Goal: Task Accomplishment & Management: Use online tool/utility

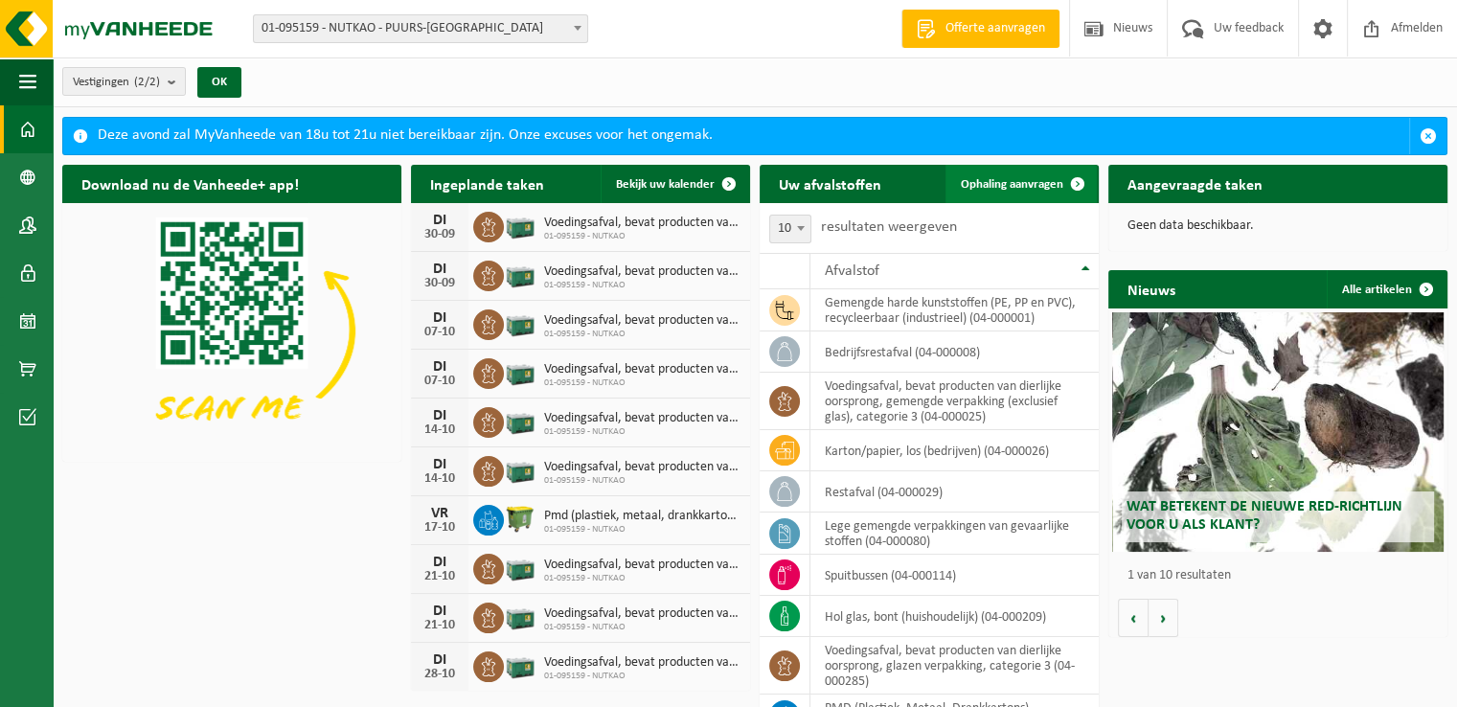
click at [1009, 182] on span "Ophaling aanvragen" at bounding box center [1012, 184] width 103 height 12
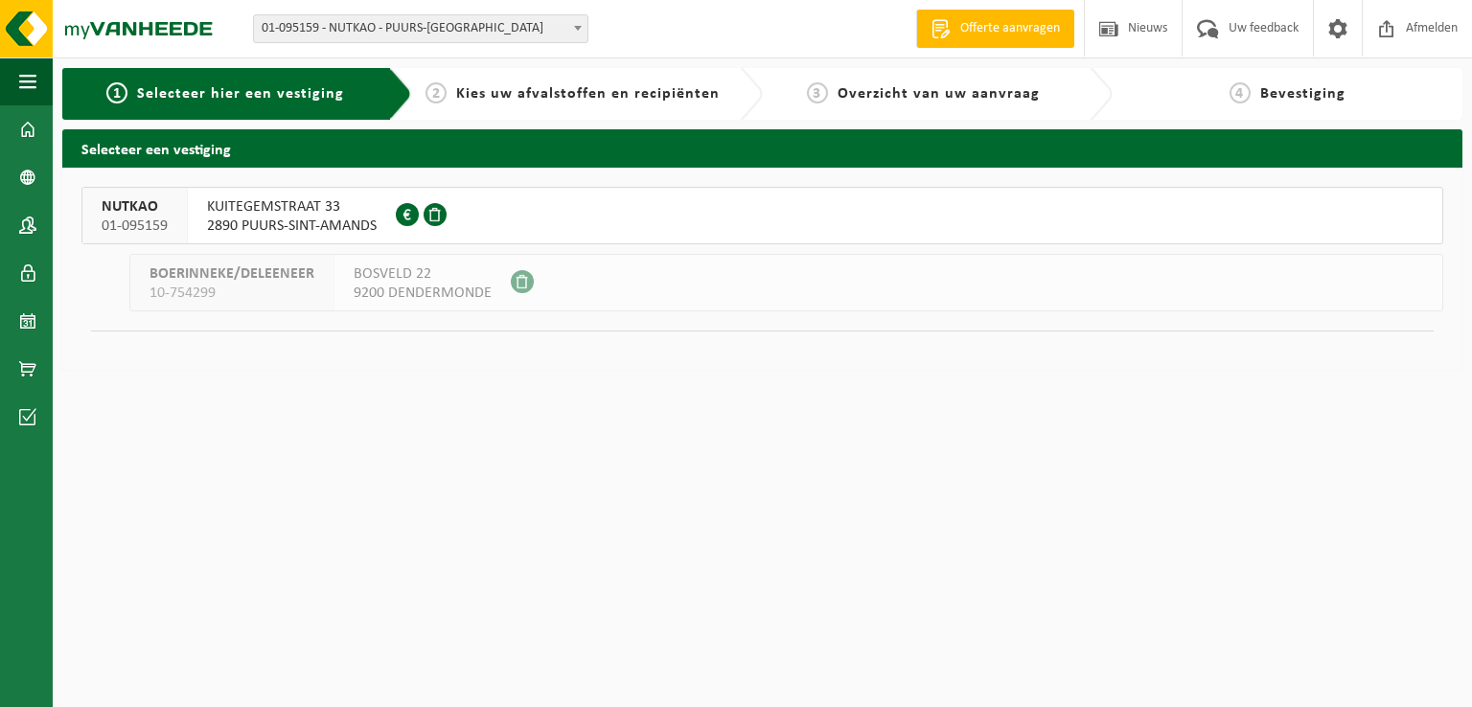
click at [283, 195] on div "KUITEGEMSTRAAT 33 2890 PUURS-SINT-AMANDS 0412.757.764" at bounding box center [292, 216] width 208 height 56
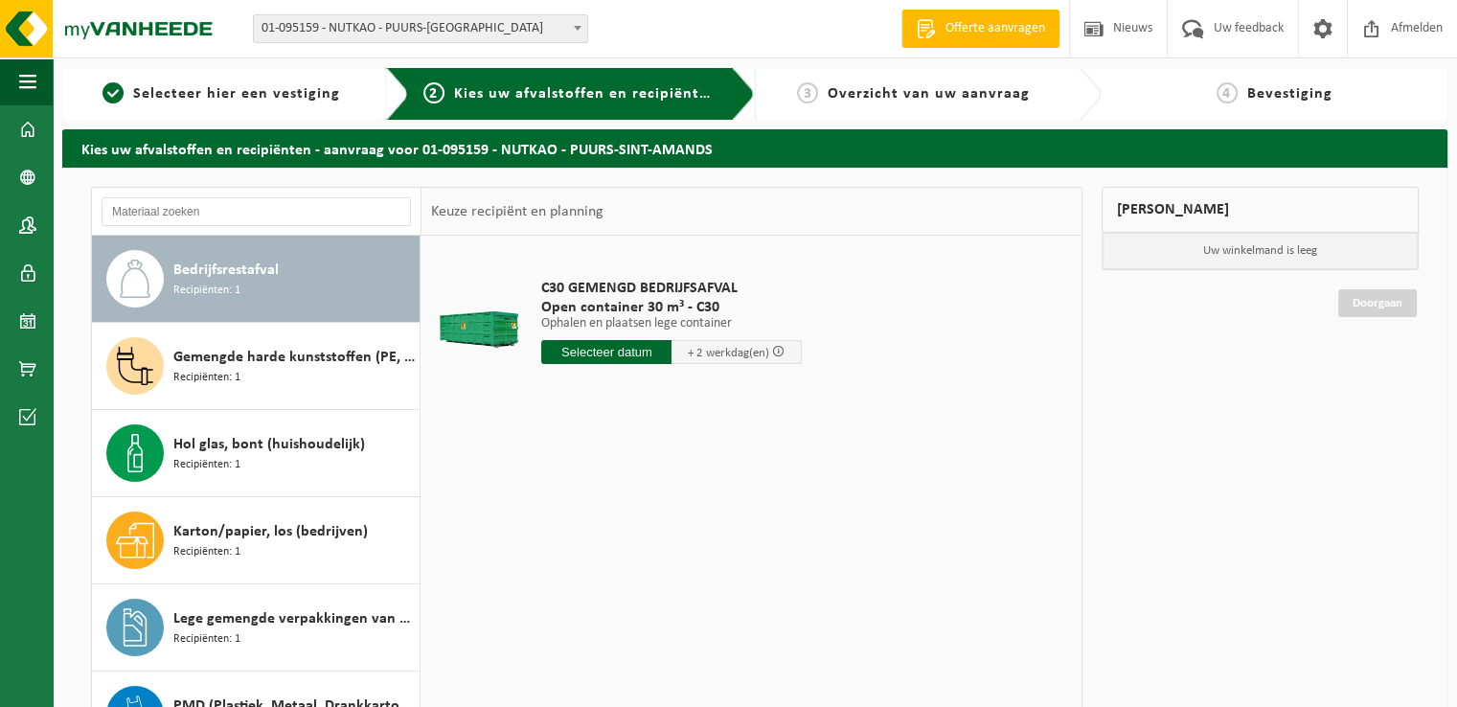
click at [583, 350] on input "text" at bounding box center [606, 352] width 130 height 24
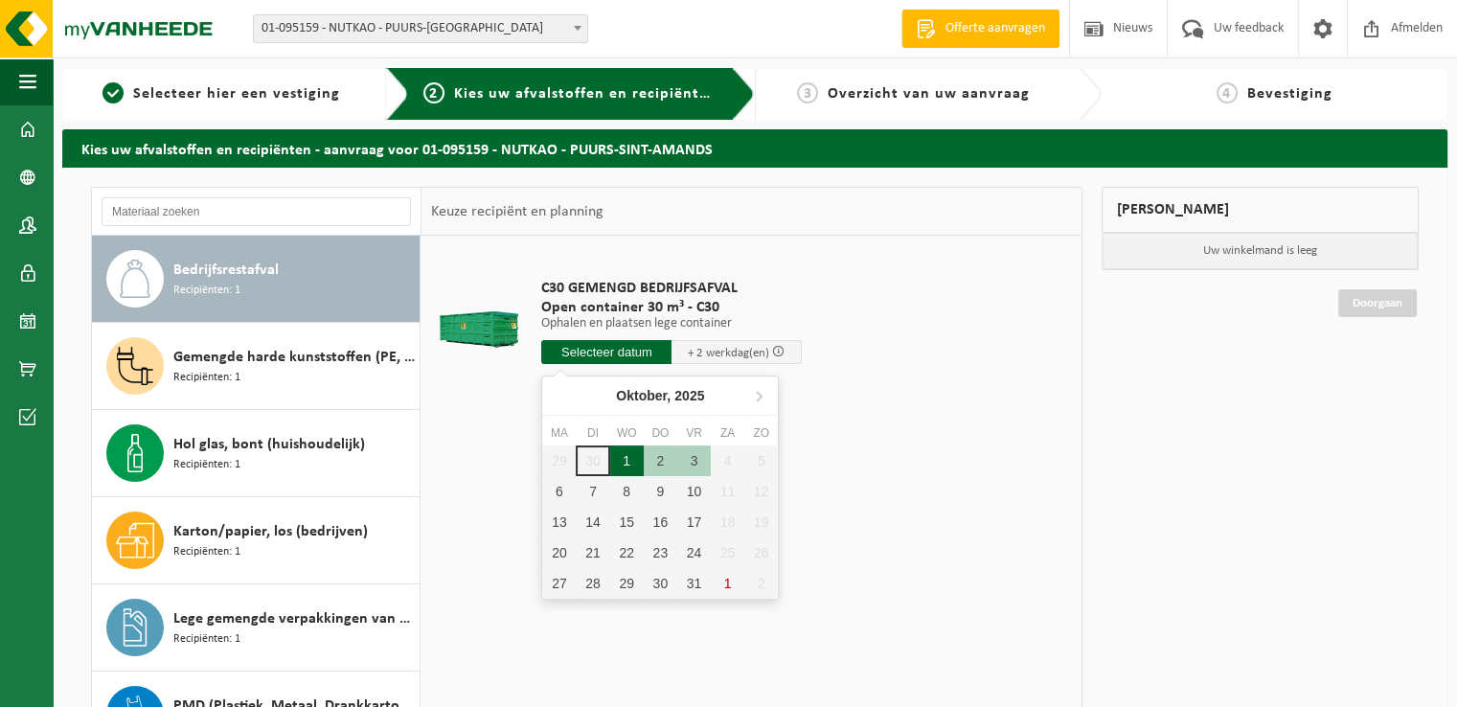
click at [627, 461] on div "1" at bounding box center [627, 461] width 34 height 31
type input "Van 2025-10-01"
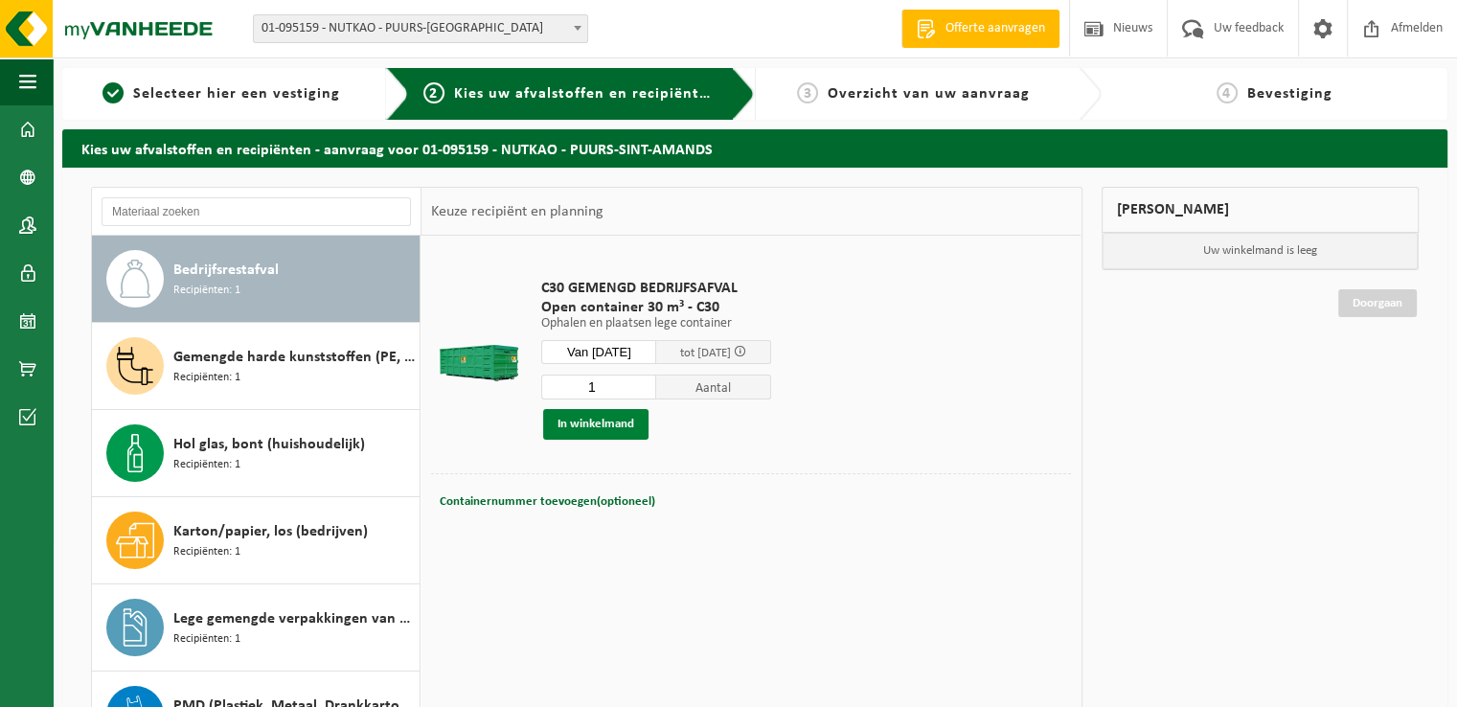
click at [615, 433] on button "In winkelmand" at bounding box center [595, 424] width 105 height 31
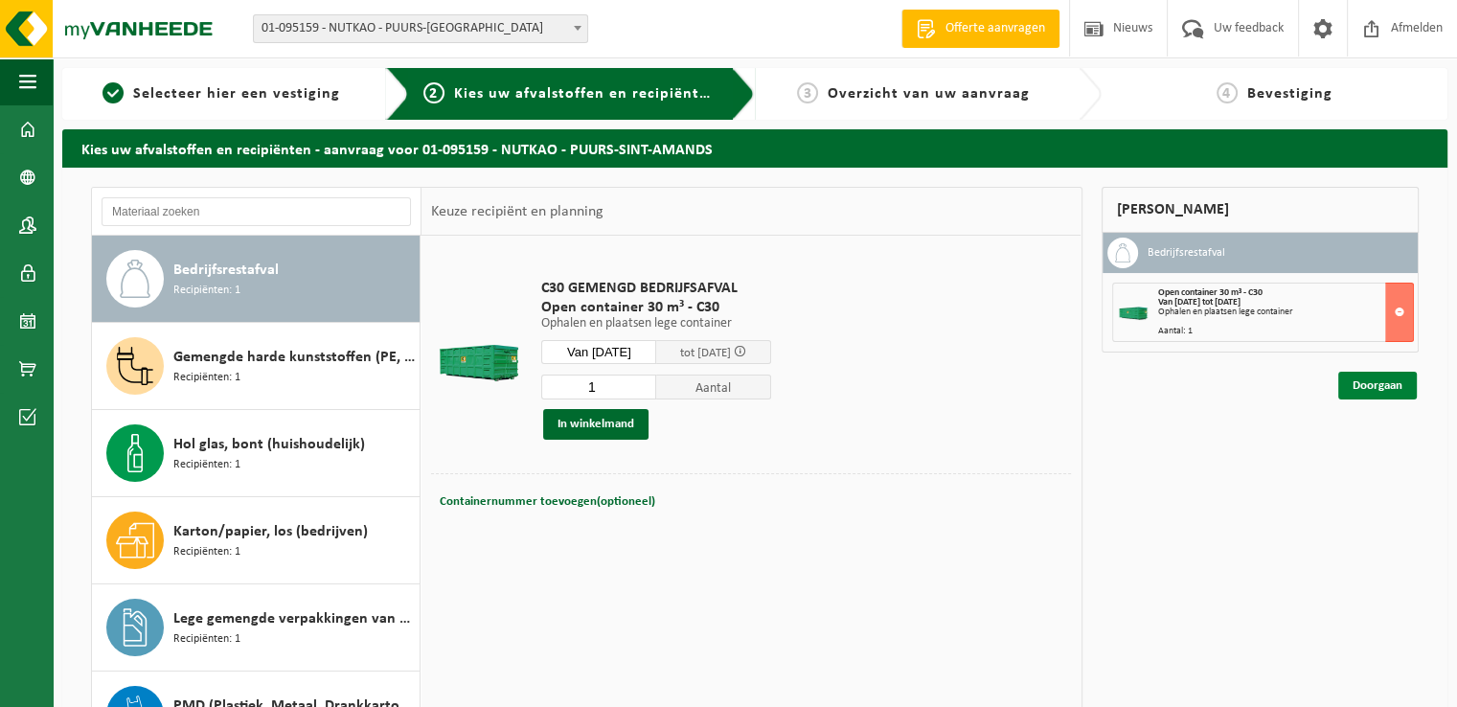
click at [1385, 377] on link "Doorgaan" at bounding box center [1378, 386] width 79 height 28
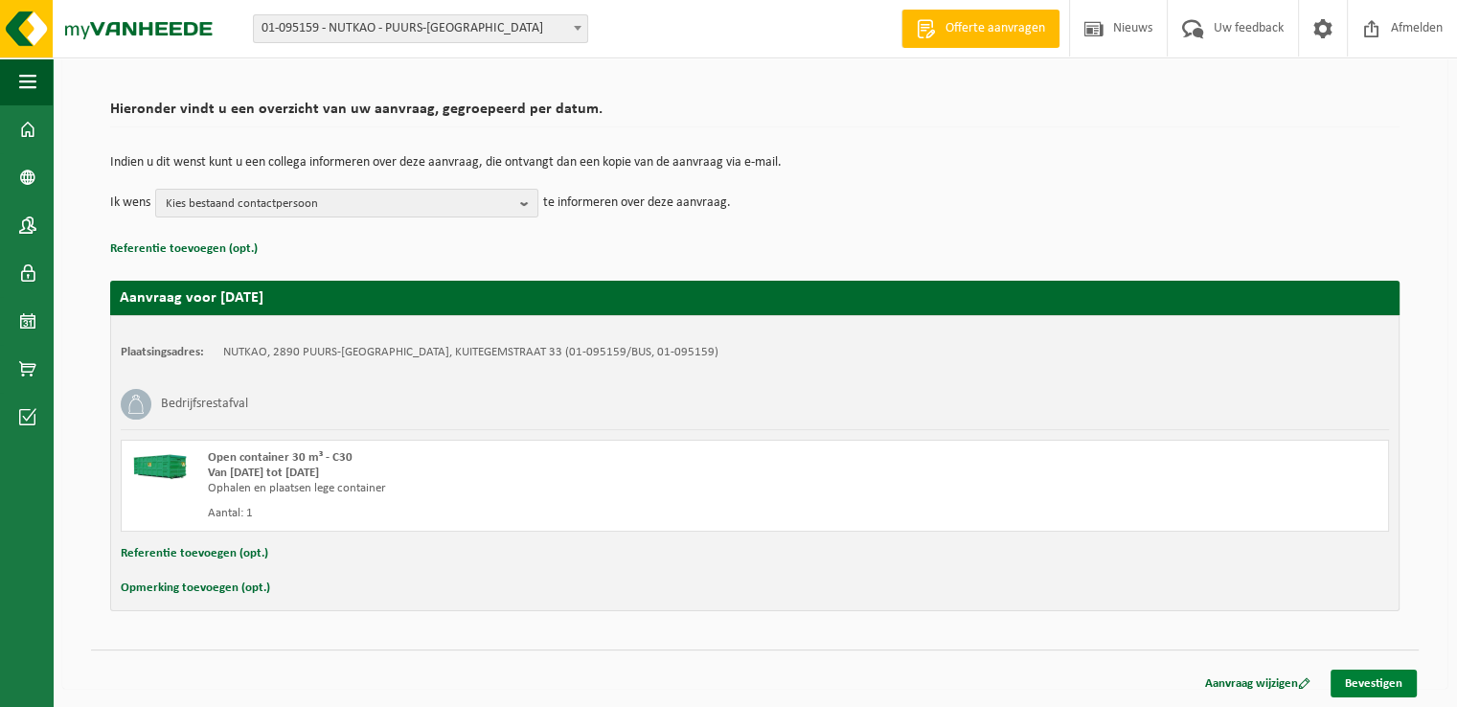
click at [1377, 687] on link "Bevestigen" at bounding box center [1374, 684] width 86 height 28
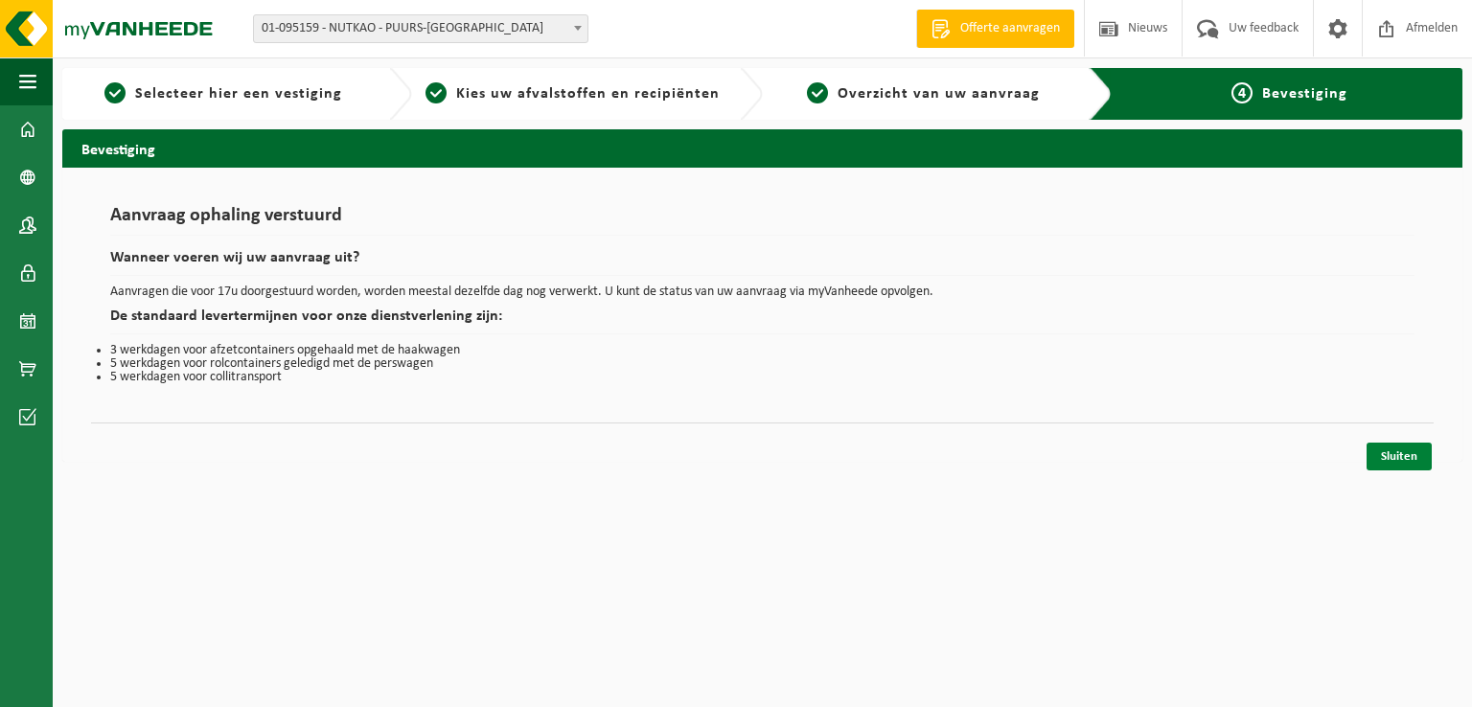
click at [1418, 462] on link "Sluiten" at bounding box center [1398, 457] width 65 height 28
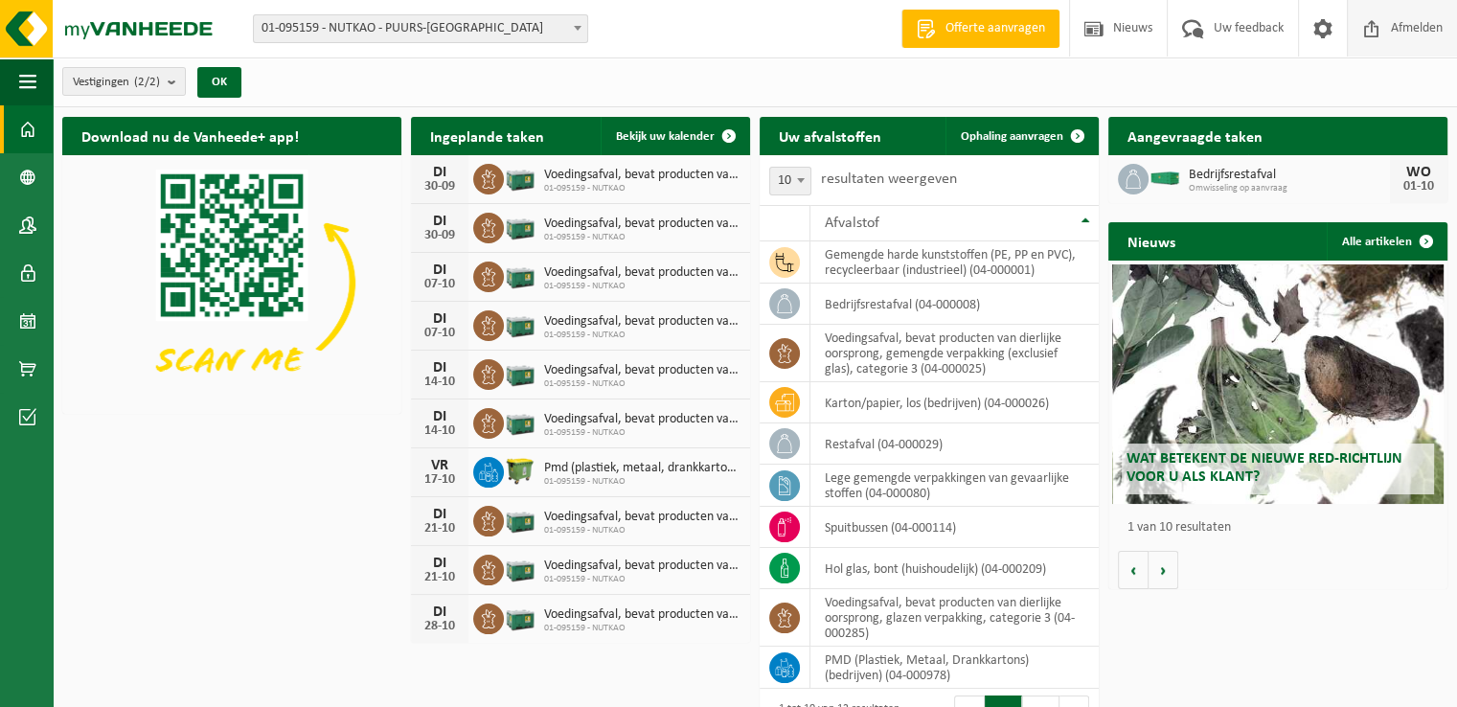
click at [1431, 21] on span "Afmelden" at bounding box center [1416, 28] width 61 height 57
